Goal: Navigation & Orientation: Find specific page/section

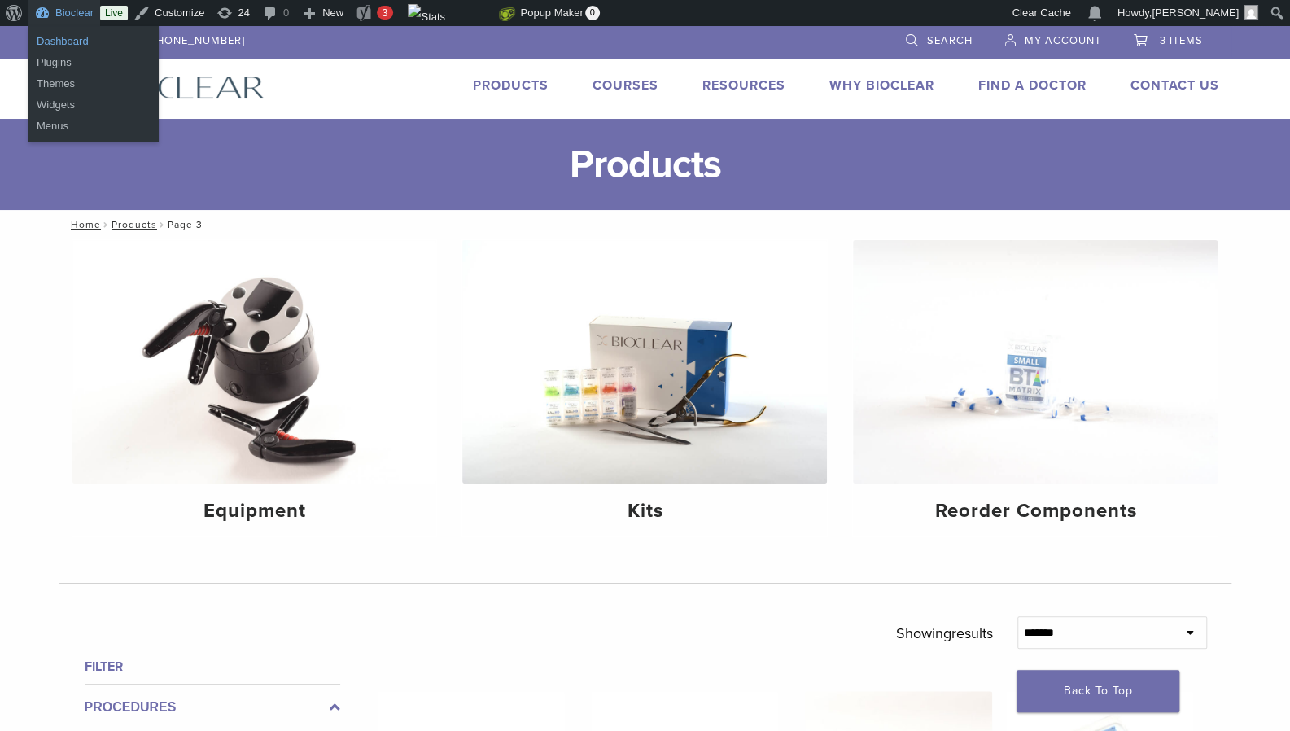
click at [63, 40] on link "Dashboard" at bounding box center [93, 41] width 130 height 21
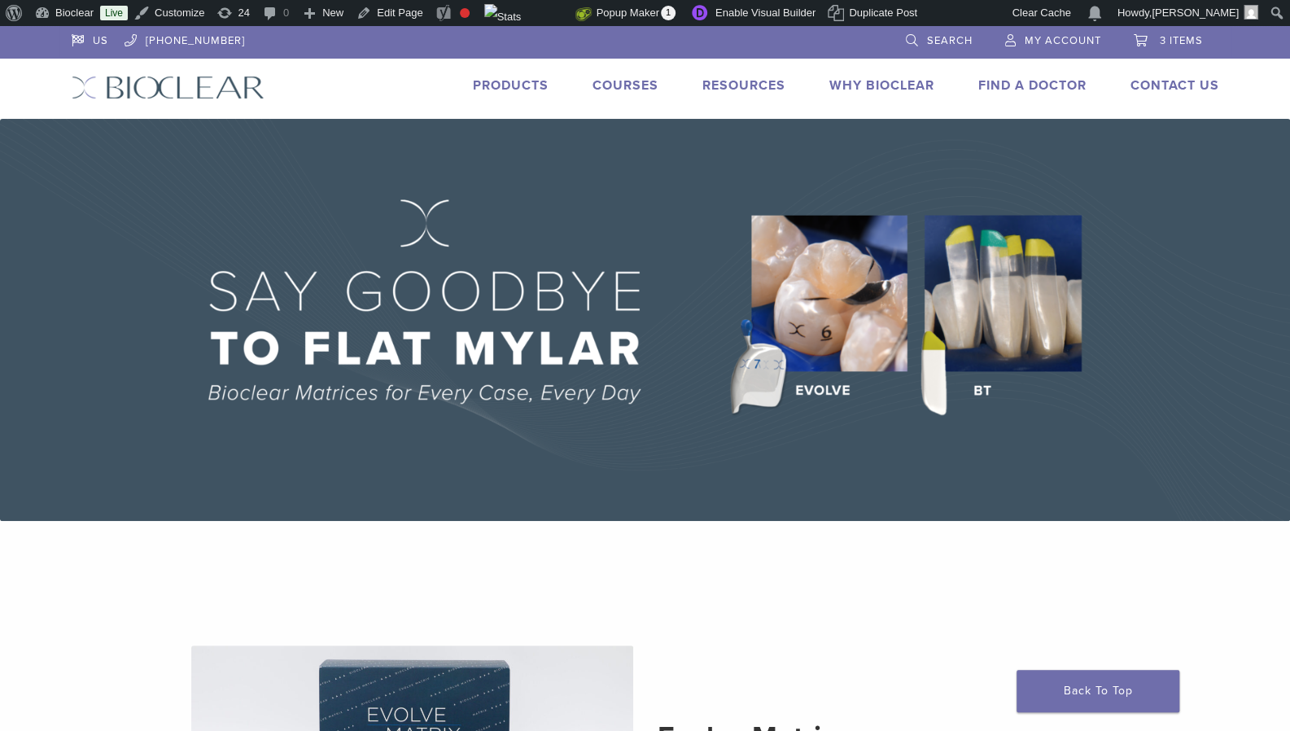
click at [618, 81] on link "Courses" at bounding box center [625, 85] width 66 height 16
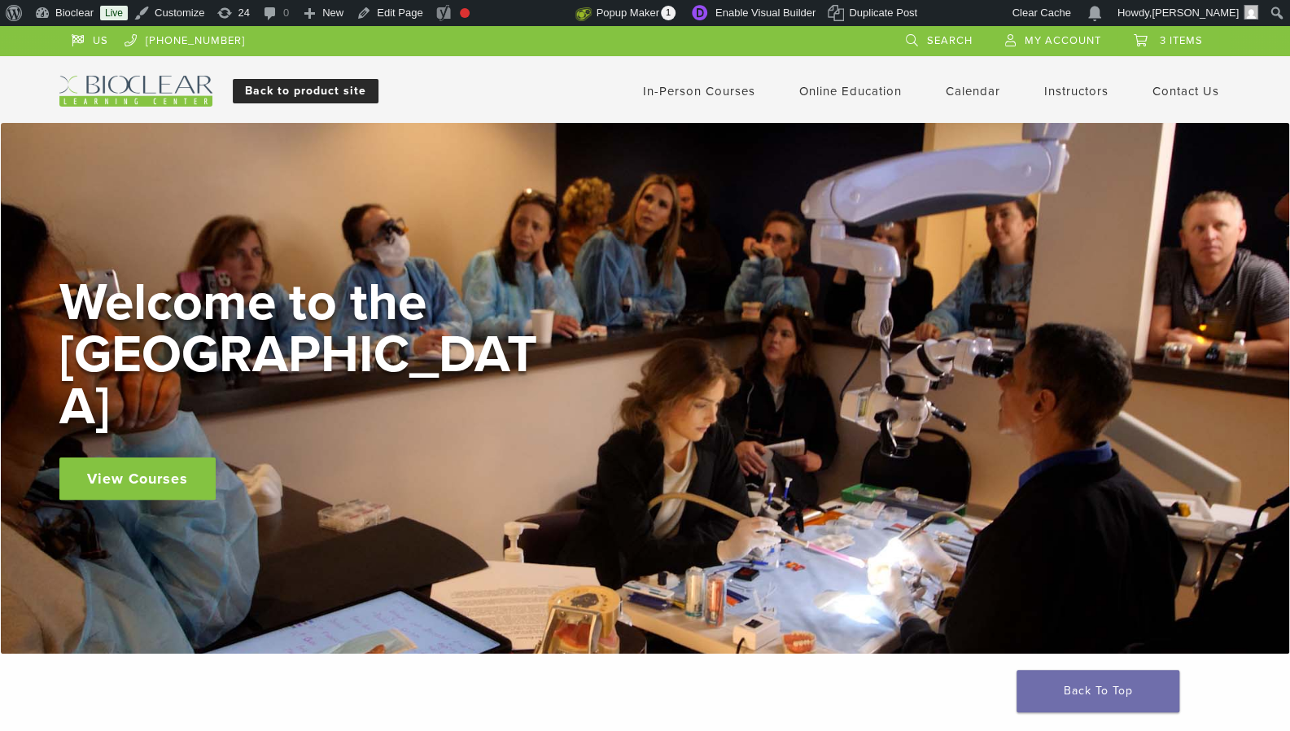
click at [271, 89] on link "Back to product site" at bounding box center [306, 91] width 146 height 24
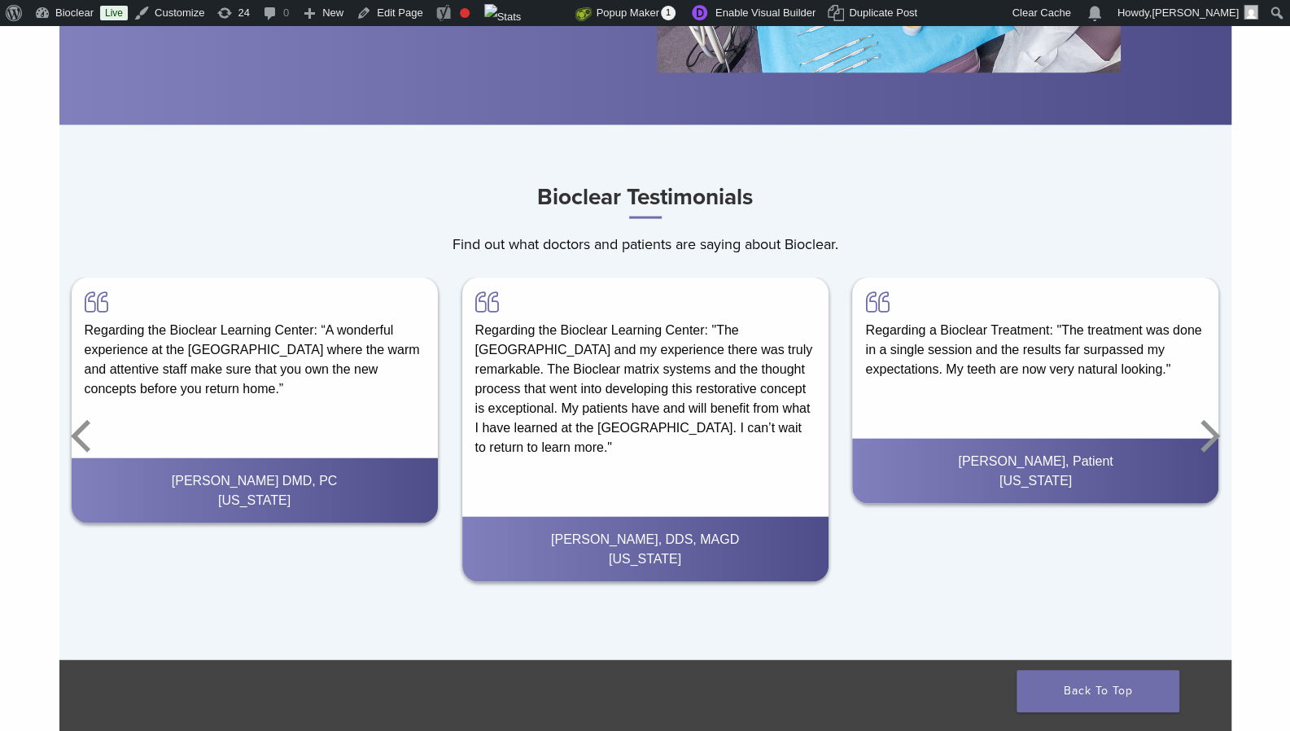
scroll to position [2272, 0]
